Goal: Information Seeking & Learning: Learn about a topic

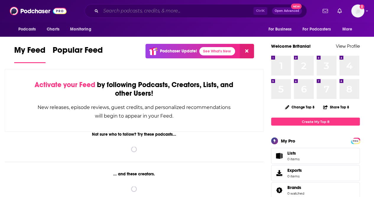
click at [212, 12] on input "Search podcasts, credits, & more..." at bounding box center [177, 10] width 153 height 9
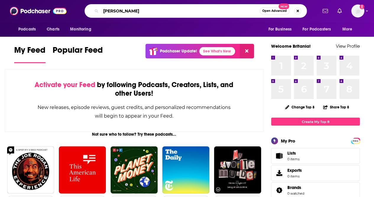
type input "[PERSON_NAME]"
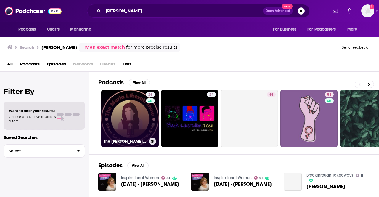
click at [124, 132] on link "25 The [PERSON_NAME] Show" at bounding box center [129, 118] width 57 height 57
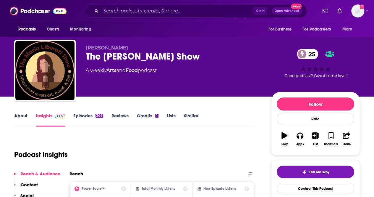
click at [89, 115] on link "Episodes 304" at bounding box center [88, 120] width 30 height 14
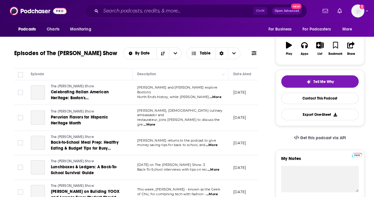
scroll to position [30, 0]
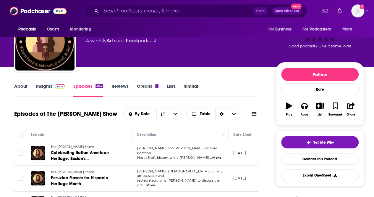
click at [22, 88] on link "About" at bounding box center [20, 90] width 13 height 14
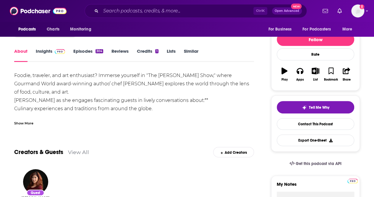
scroll to position [15, 0]
